Goal: Information Seeking & Learning: Learn about a topic

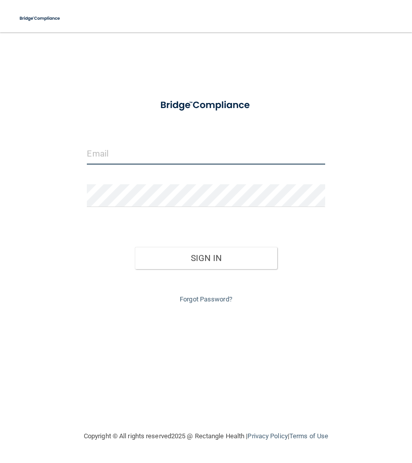
click at [202, 152] on input "email" at bounding box center [206, 153] width 238 height 23
type input "[EMAIL_ADDRESS][DOMAIN_NAME]"
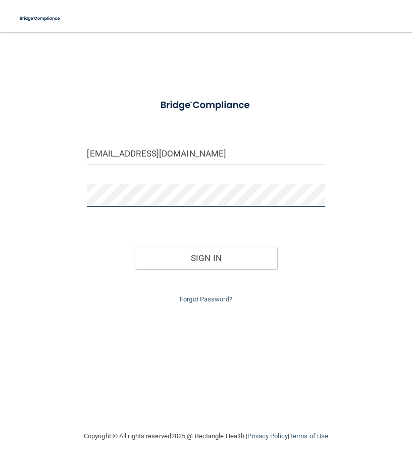
click at [135, 247] on button "Sign In" at bounding box center [206, 258] width 143 height 22
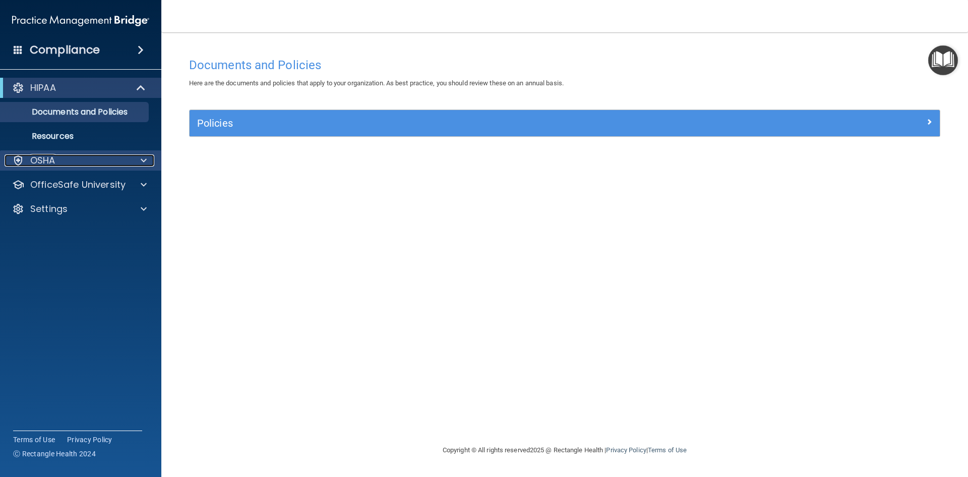
click at [54, 155] on p "OSHA" at bounding box center [42, 160] width 25 height 12
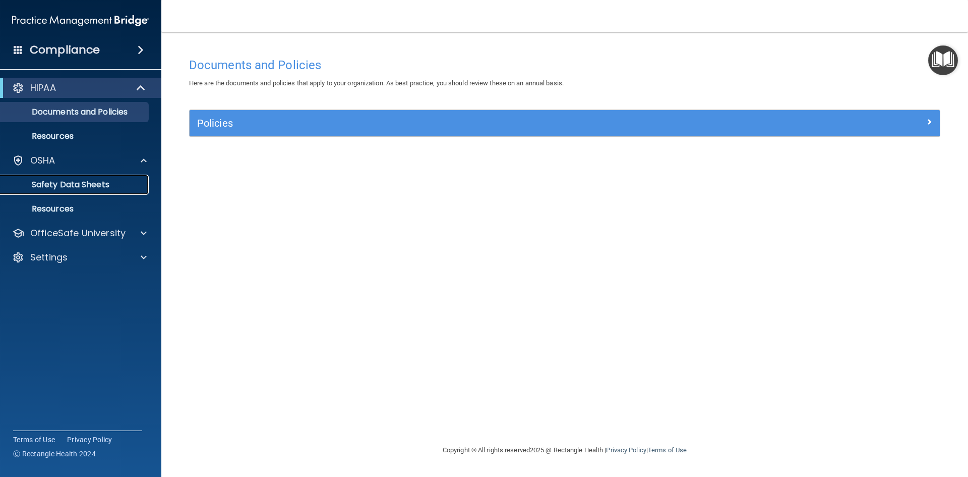
click at [132, 183] on p "Safety Data Sheets" at bounding box center [76, 185] width 138 height 10
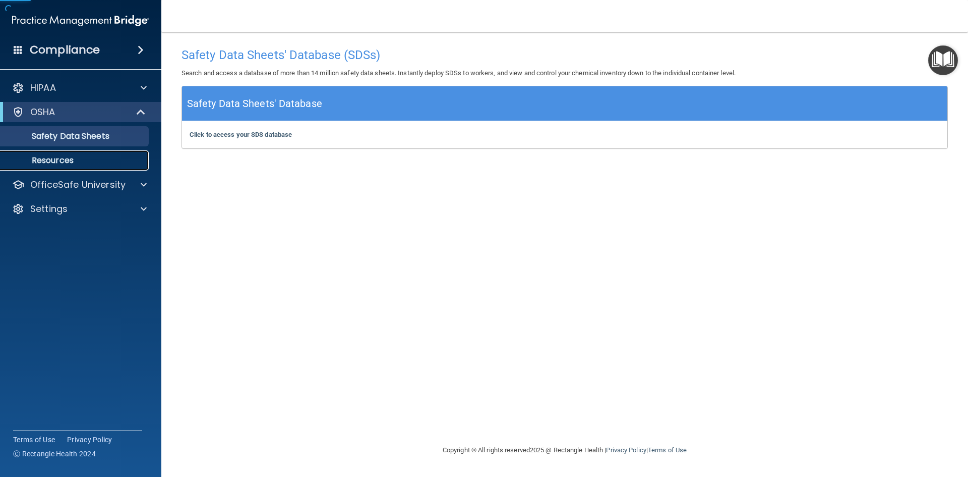
click at [112, 165] on link "Resources" at bounding box center [69, 160] width 159 height 20
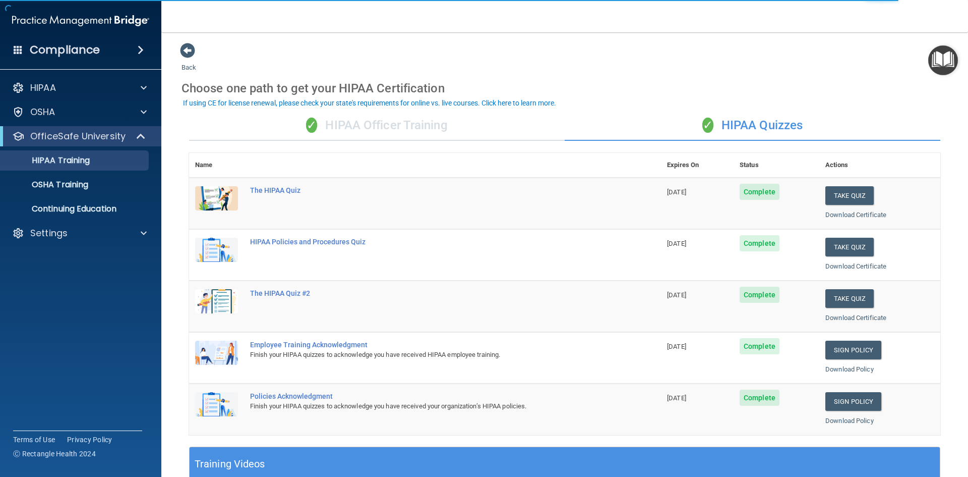
click at [327, 131] on div "✓ HIPAA Officer Training" at bounding box center [377, 125] width 376 height 30
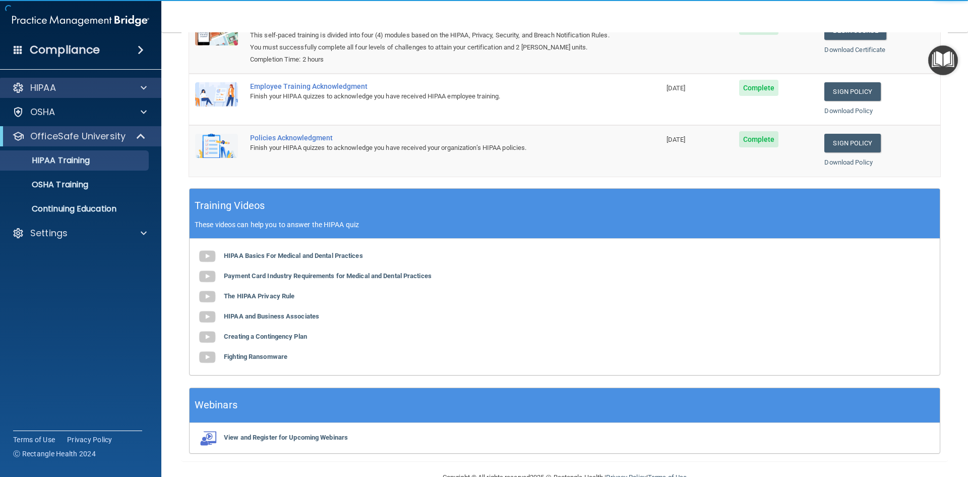
scroll to position [190, 0]
